Goal: Task Accomplishment & Management: Use online tool/utility

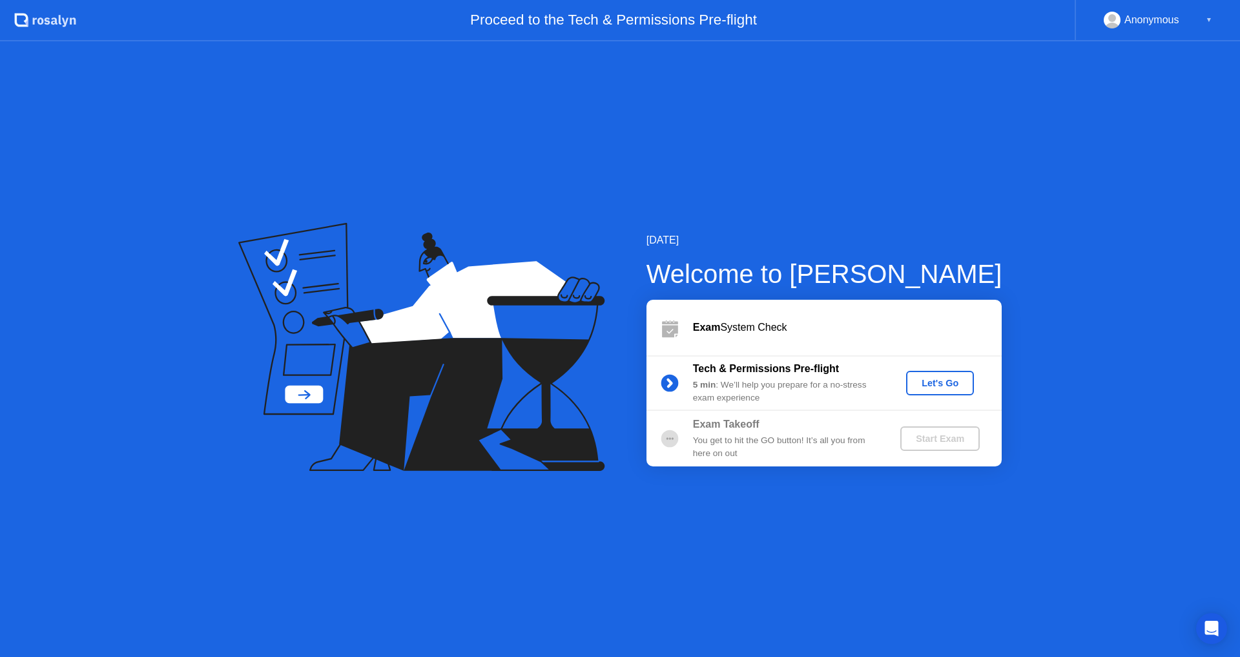
click at [928, 388] on div "Let's Go" at bounding box center [939, 383] width 57 height 10
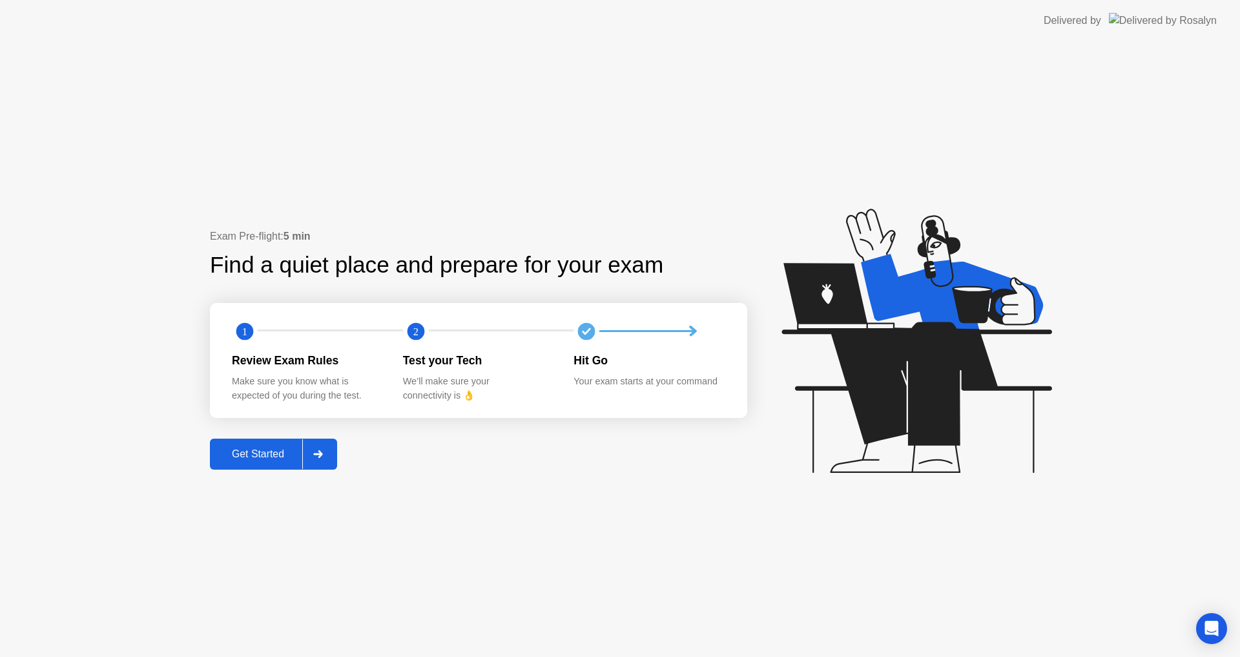
click at [275, 449] on div "Get Started" at bounding box center [258, 454] width 88 height 12
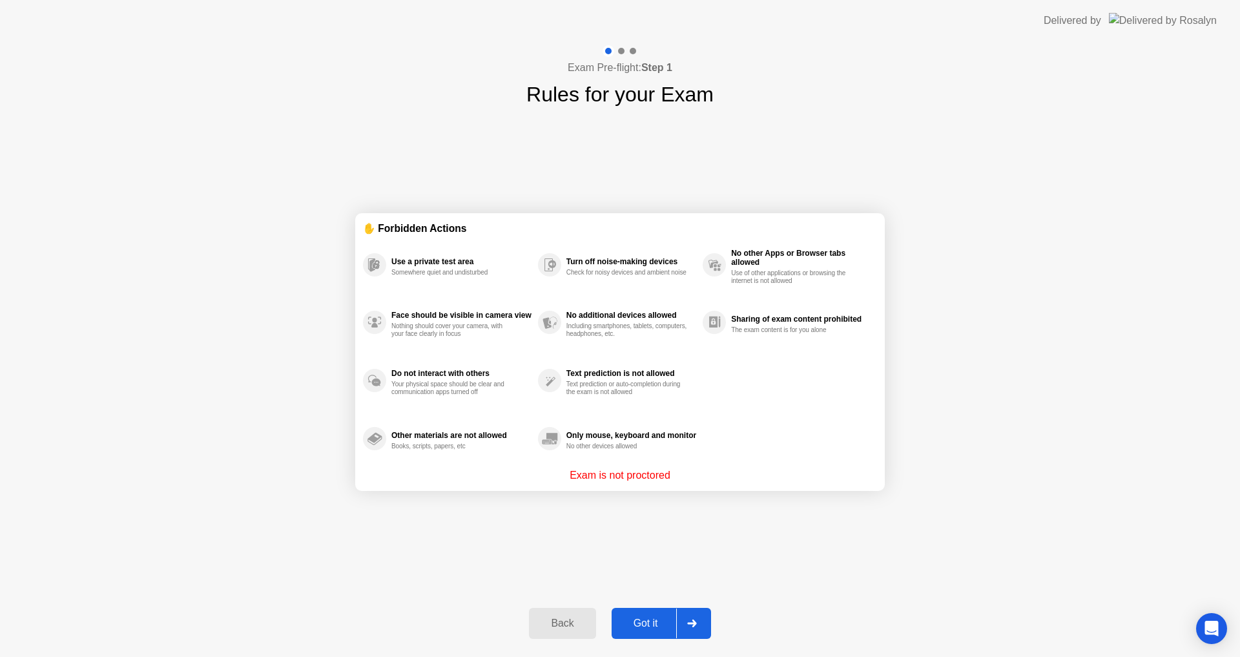
click at [655, 615] on button "Got it" at bounding box center [661, 623] width 99 height 31
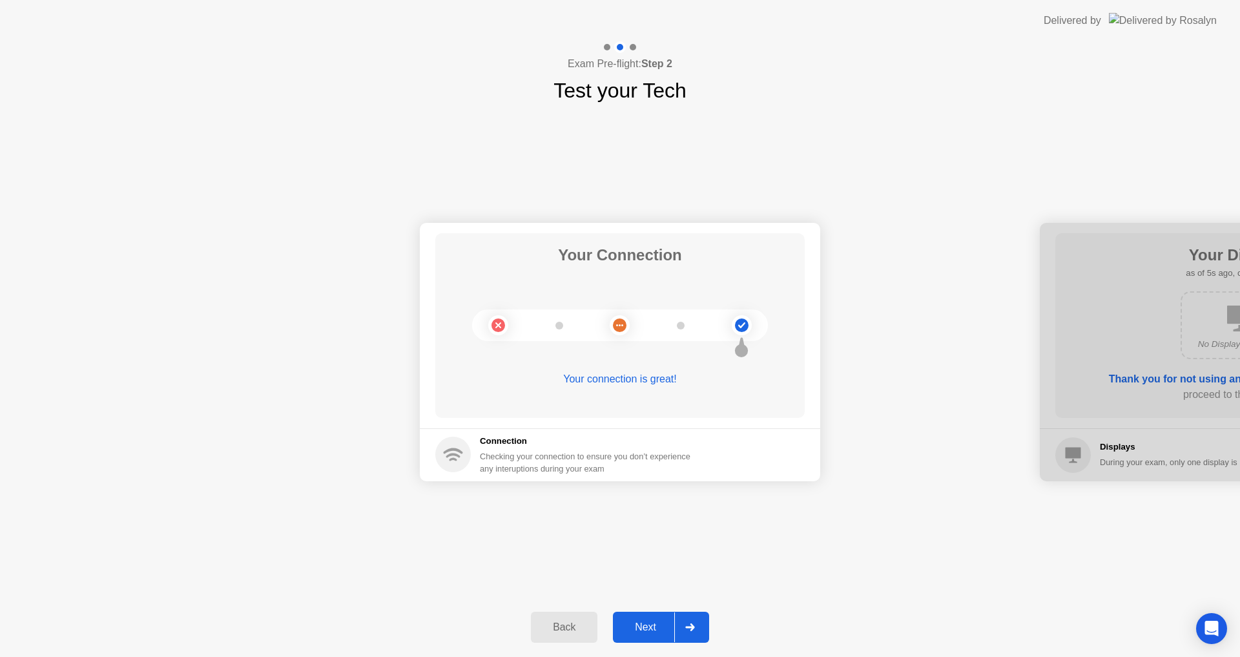
click at [656, 627] on div "Next" at bounding box center [645, 627] width 57 height 12
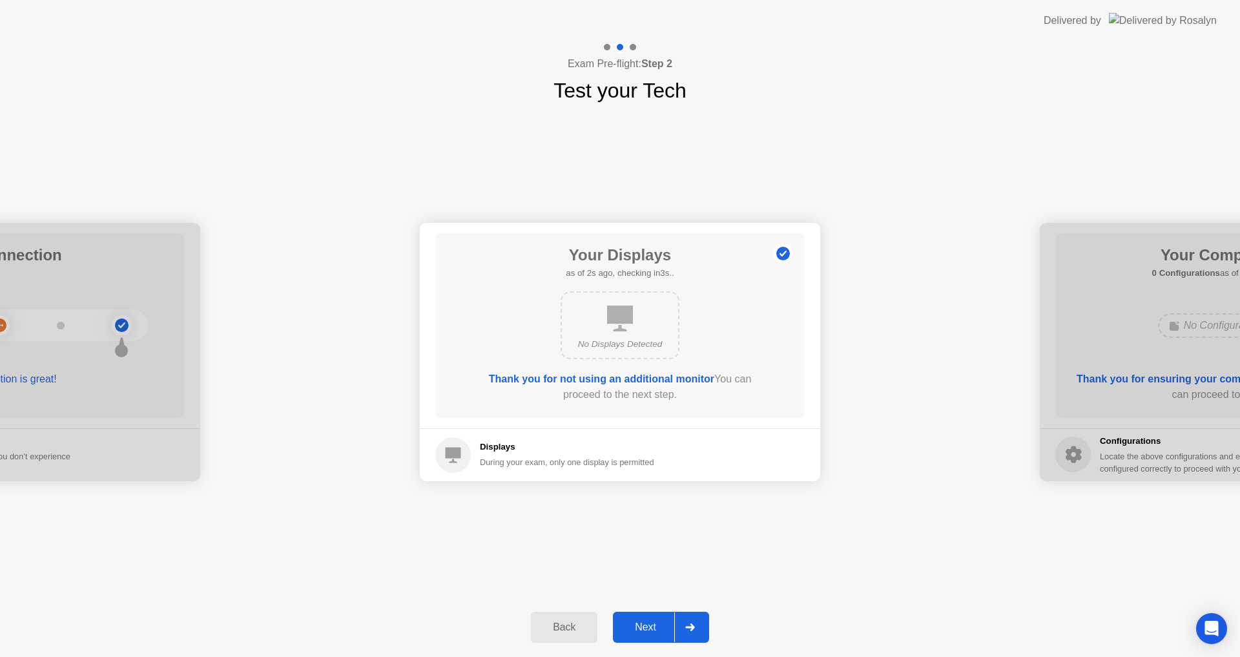
click at [656, 625] on div "Next" at bounding box center [645, 627] width 57 height 12
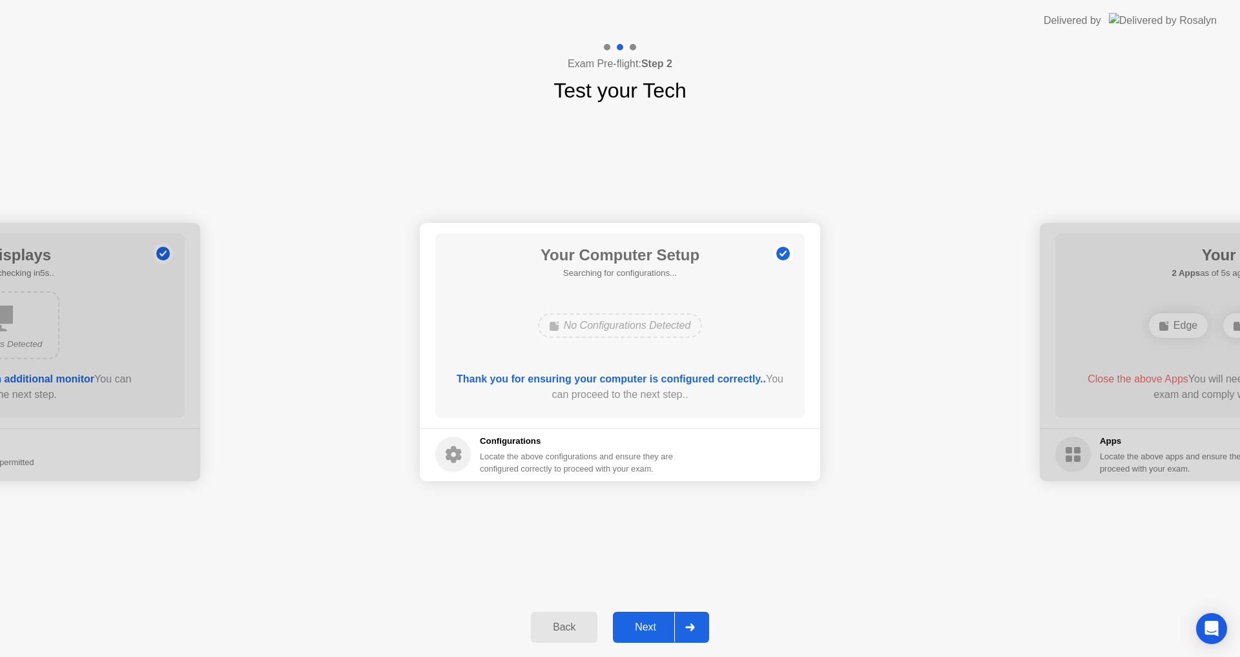
click at [656, 631] on div "Next" at bounding box center [645, 627] width 57 height 12
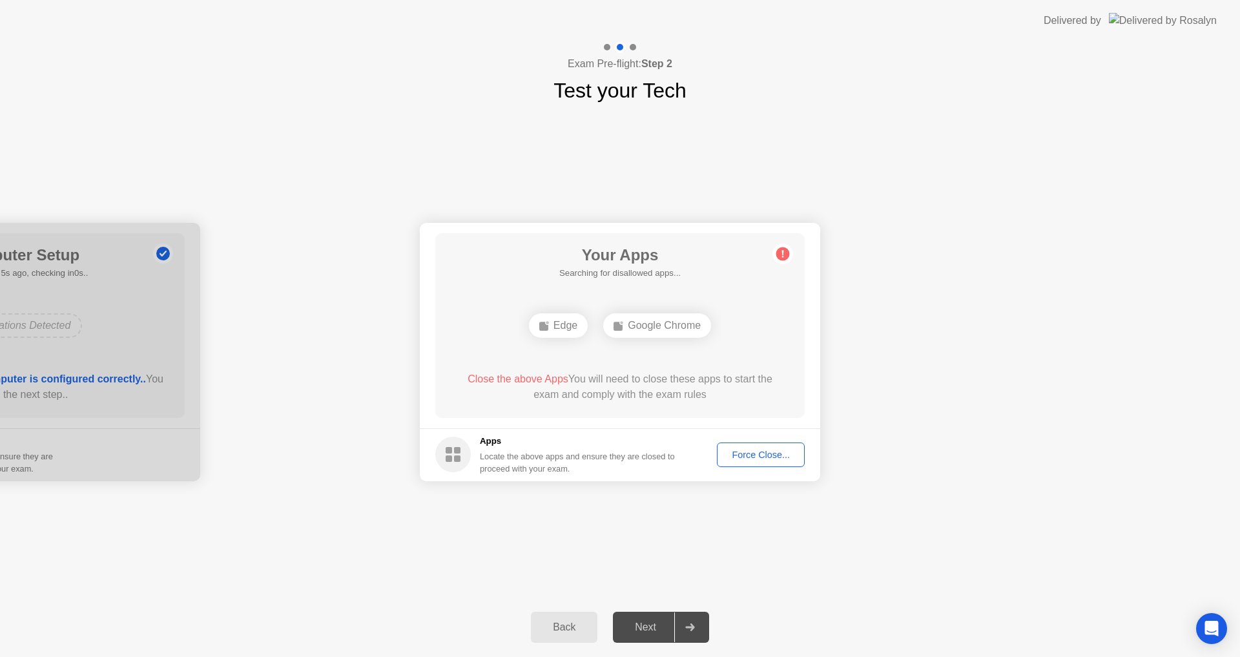
click at [766, 453] on div "Force Close..." at bounding box center [760, 455] width 79 height 10
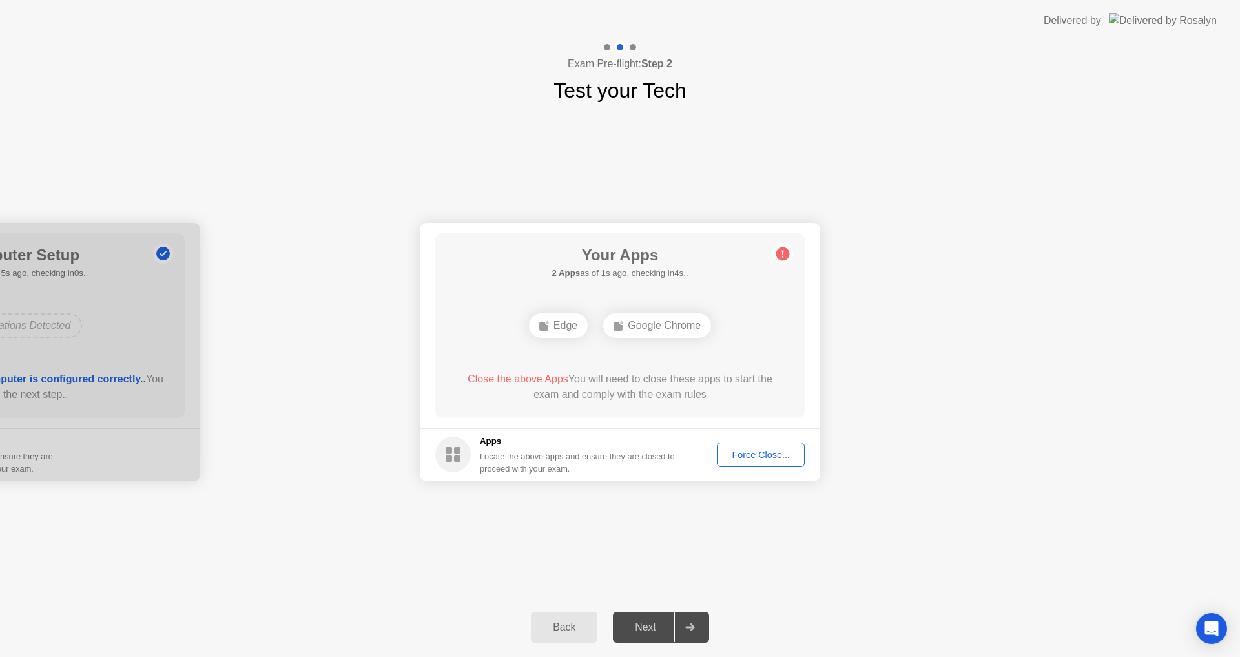
click at [753, 455] on div "Force Close..." at bounding box center [760, 455] width 79 height 10
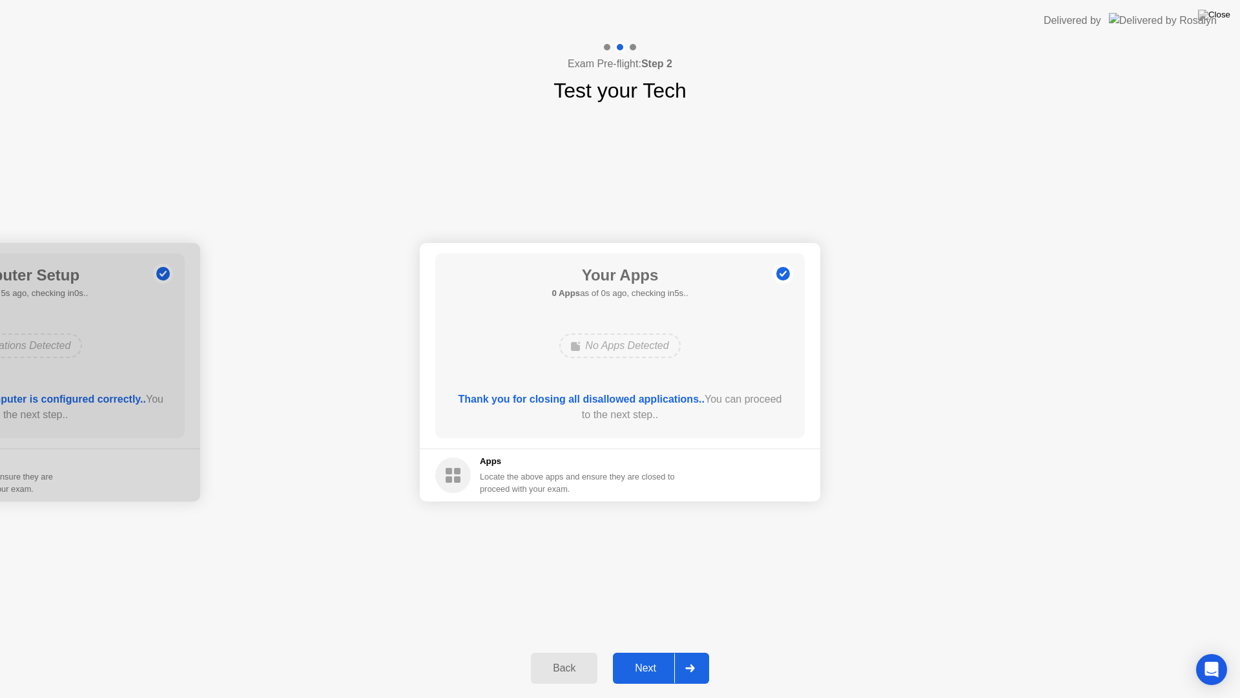
click at [654, 656] on div "Next" at bounding box center [645, 668] width 57 height 12
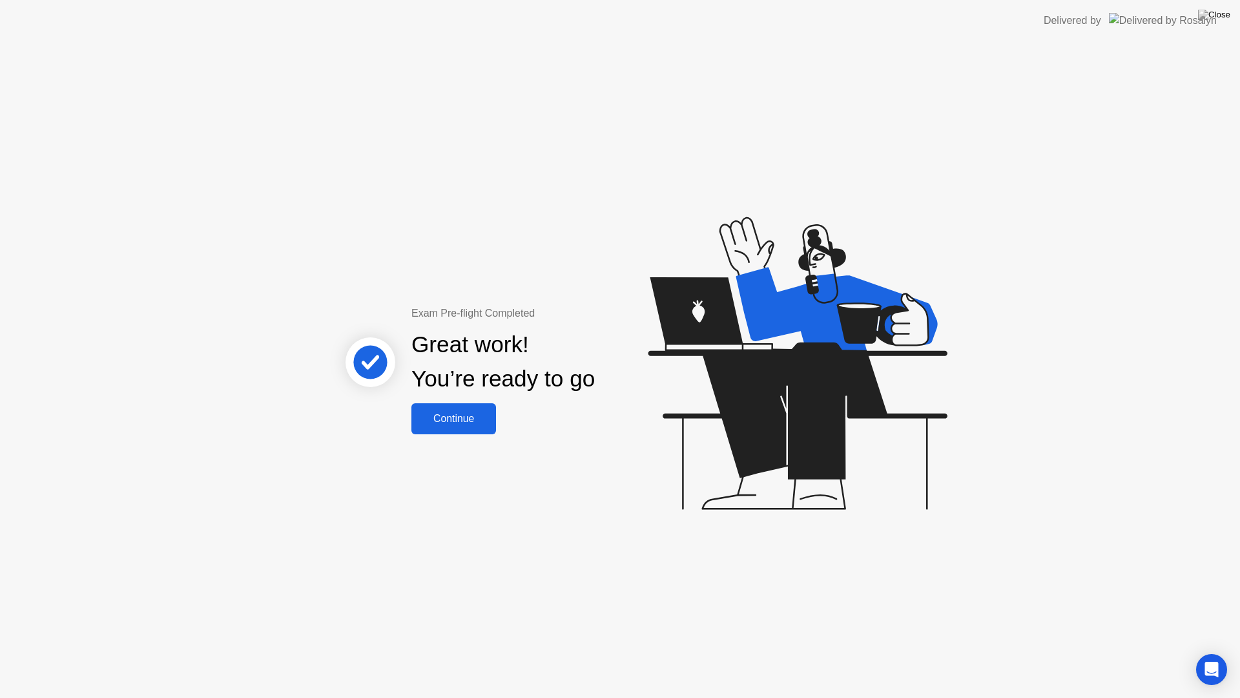
click at [475, 420] on div "Continue" at bounding box center [453, 419] width 77 height 12
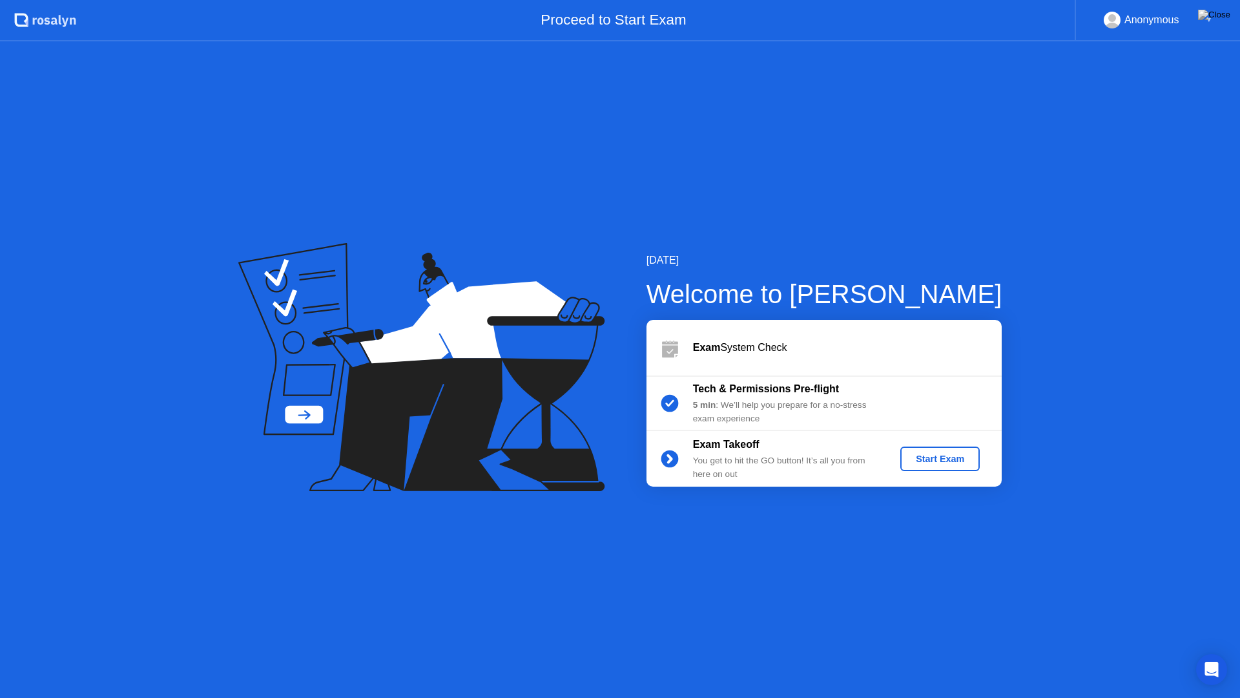
click at [971, 459] on div "Start Exam" at bounding box center [940, 458] width 69 height 10
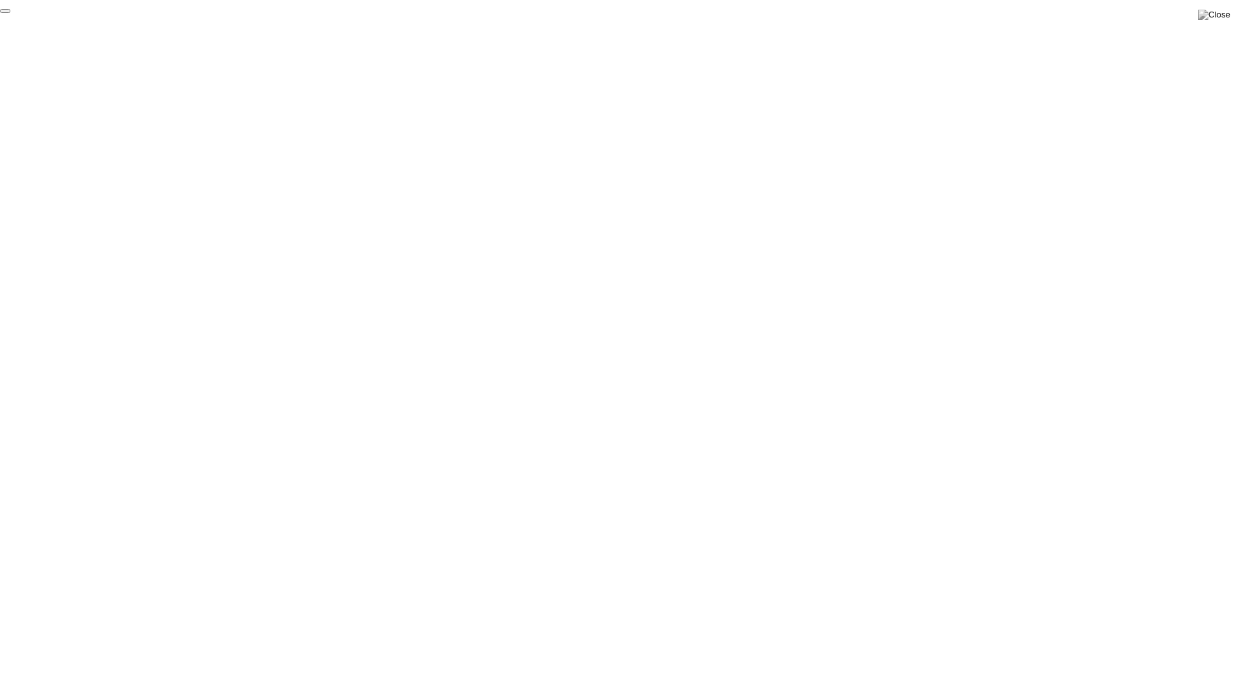
click div "End Proctoring Session"
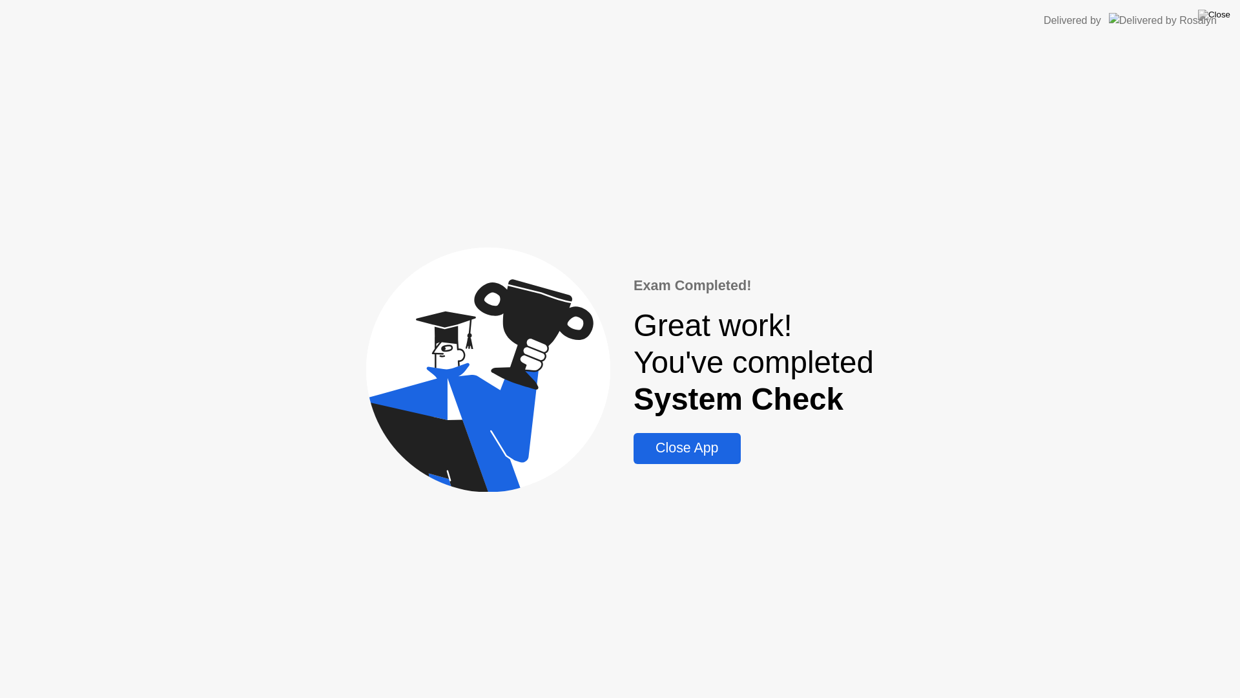
click at [697, 437] on button "Close App" at bounding box center [687, 448] width 107 height 31
